Goal: Information Seeking & Learning: Check status

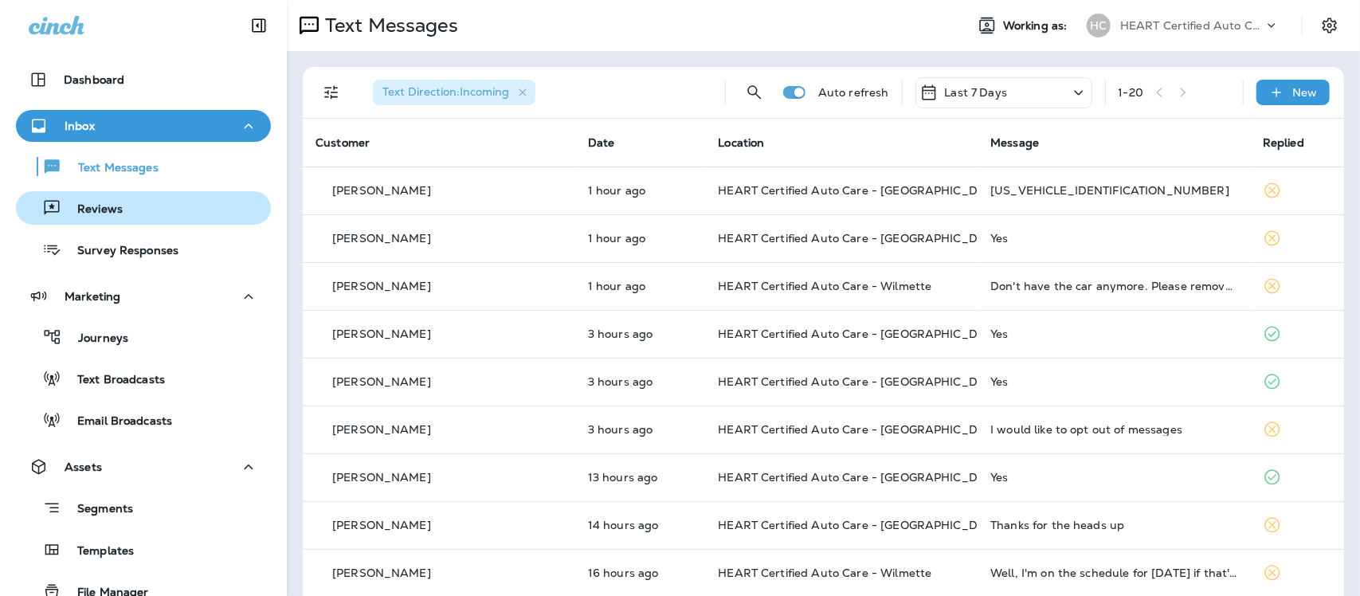
click at [105, 209] on p "Reviews" at bounding box center [91, 209] width 61 height 15
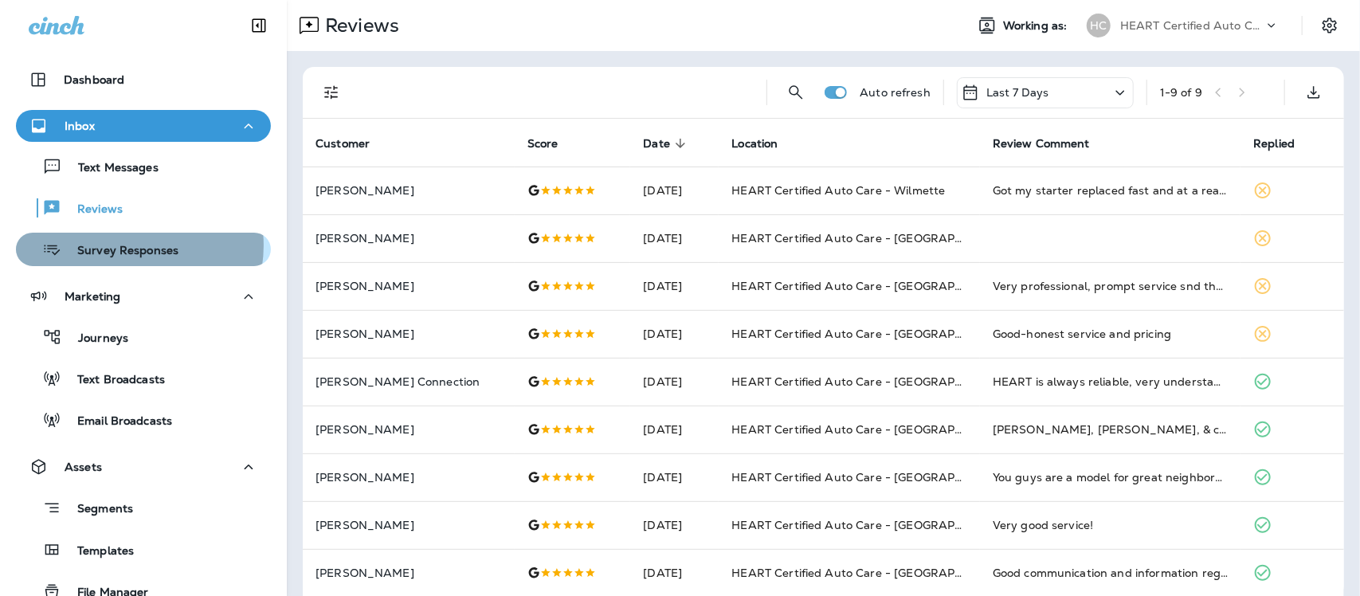
click at [124, 245] on p "Survey Responses" at bounding box center [119, 251] width 117 height 15
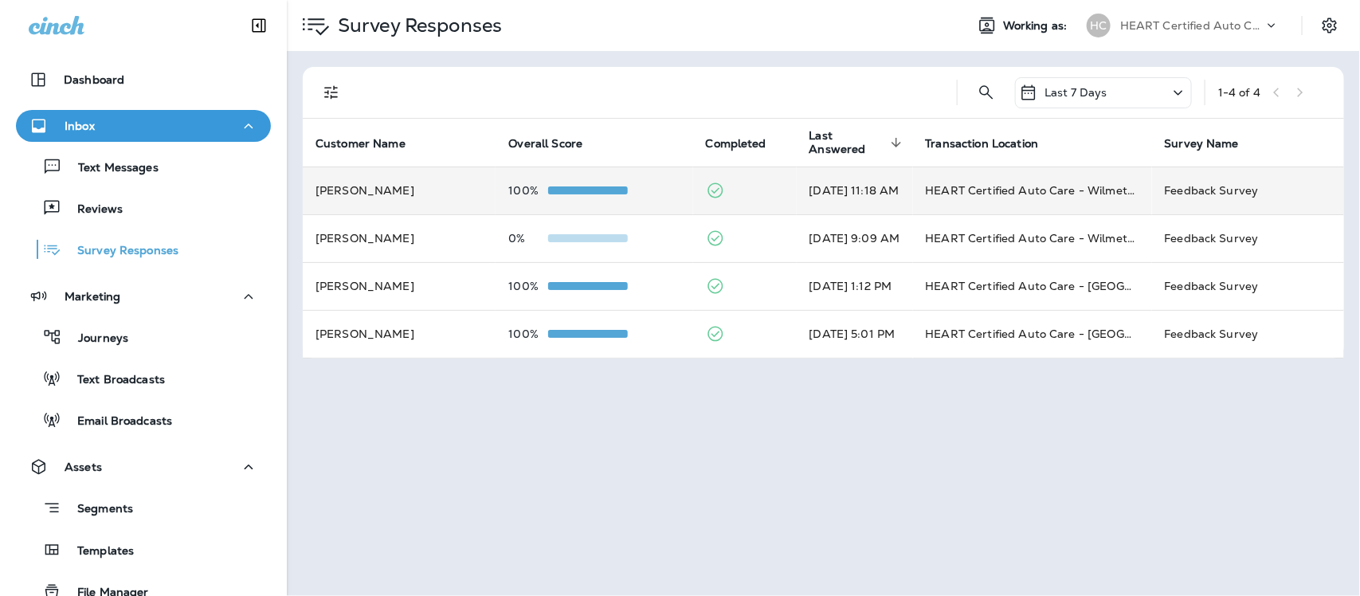
click at [1056, 193] on td "HEART Certified Auto Care - Wilmette" at bounding box center [1032, 191] width 239 height 48
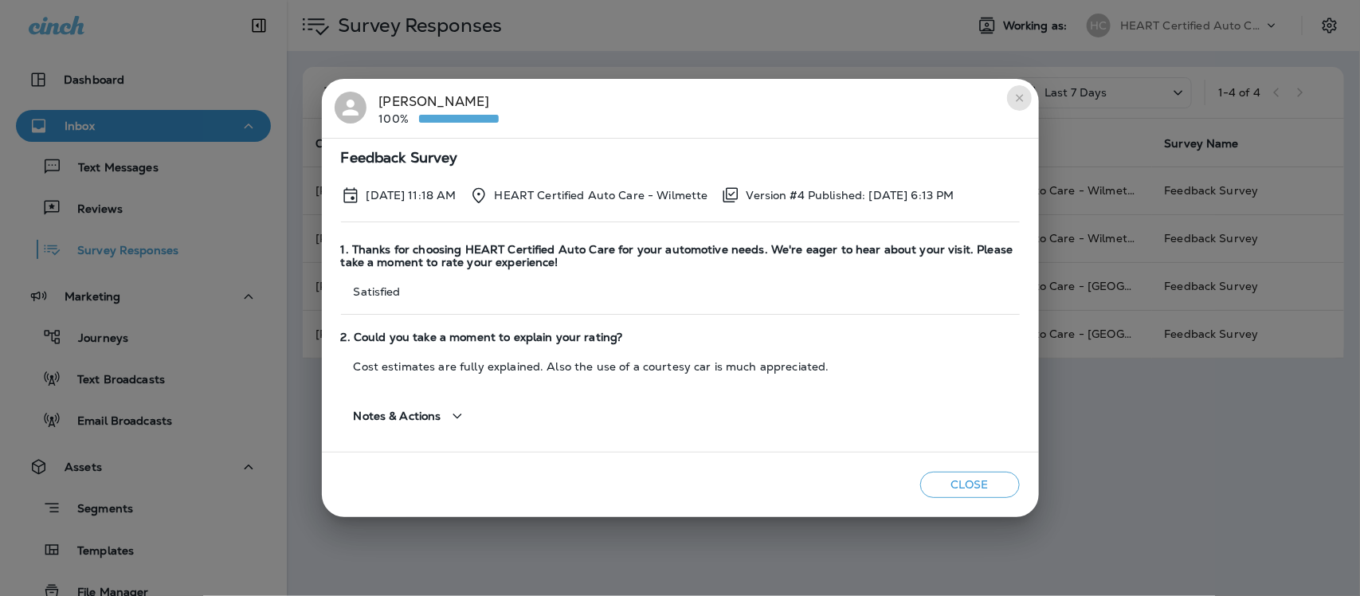
click at [1017, 98] on icon "close" at bounding box center [1020, 98] width 13 height 13
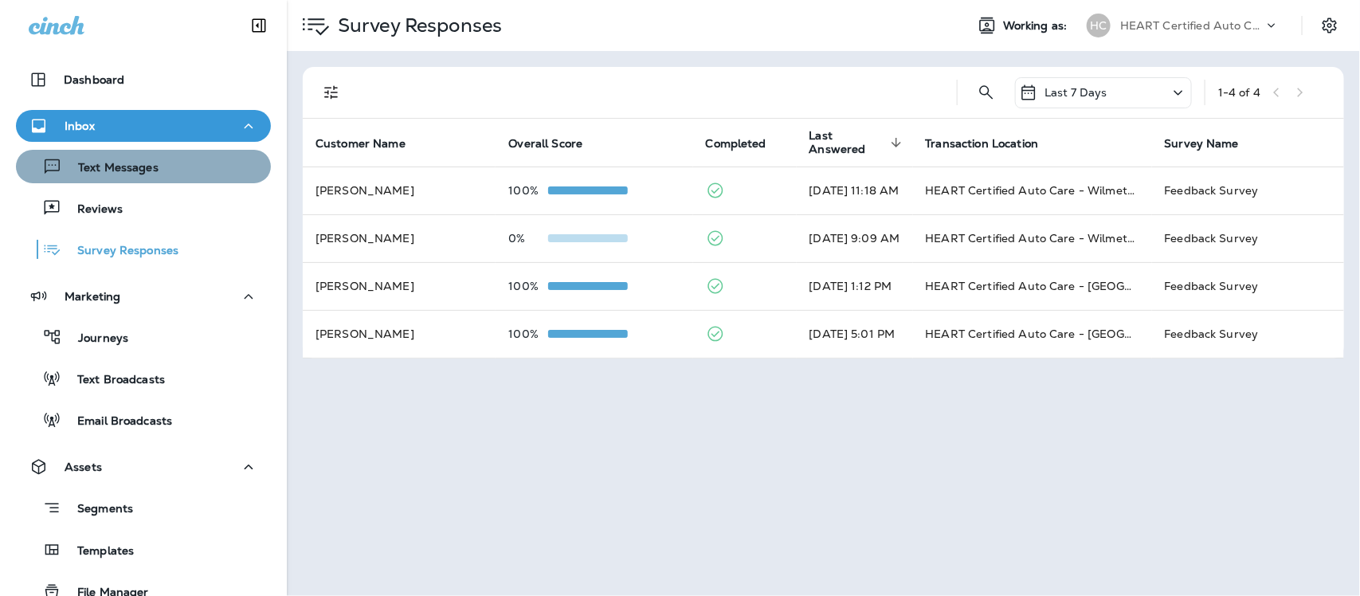
click at [158, 168] on div "Text Messages" at bounding box center [143, 167] width 242 height 24
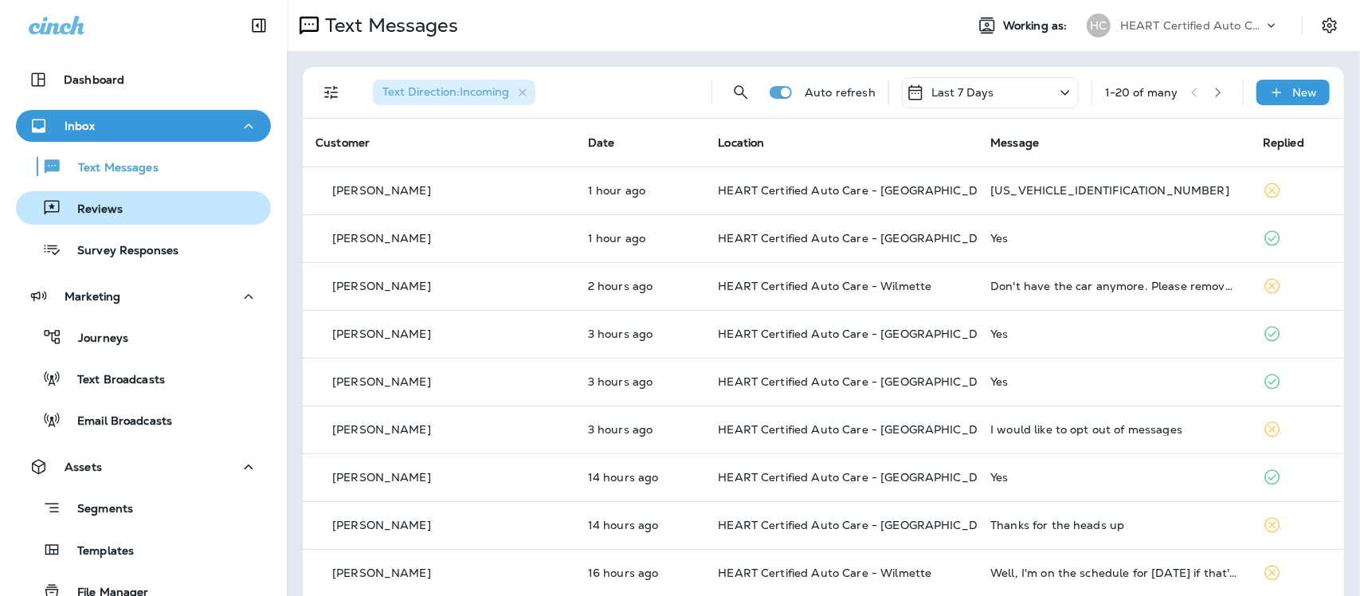
click at [104, 213] on p "Reviews" at bounding box center [91, 209] width 61 height 15
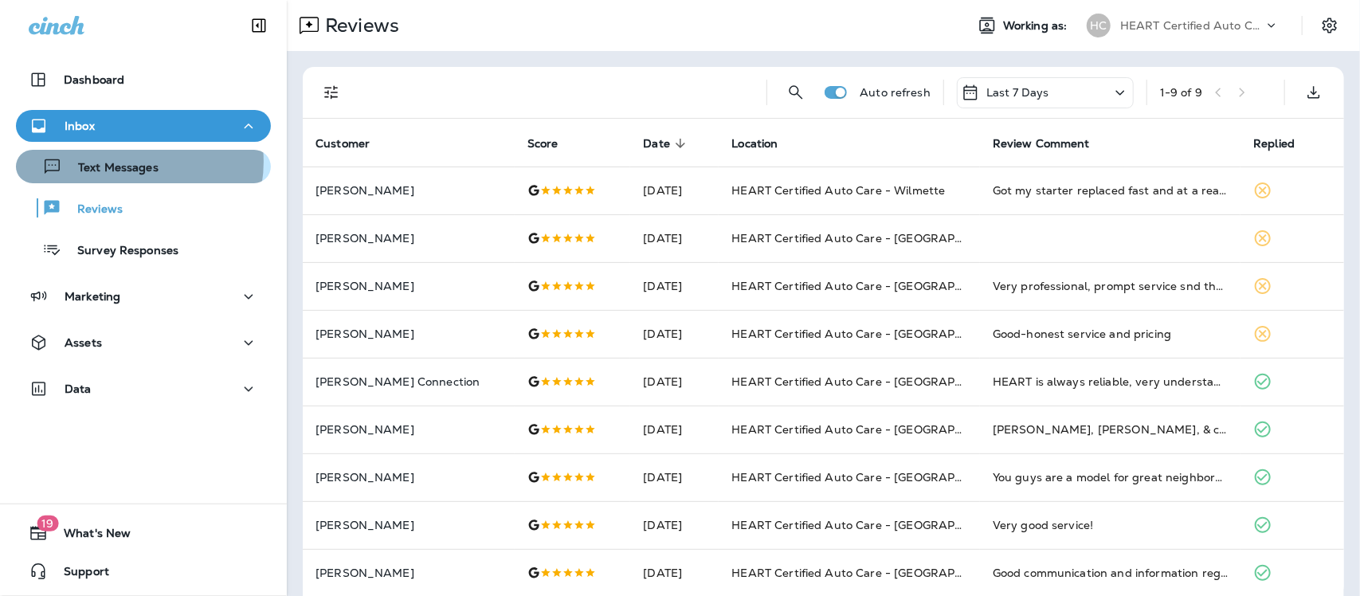
click at [131, 161] on p "Text Messages" at bounding box center [110, 168] width 96 height 15
